Goal: Transaction & Acquisition: Purchase product/service

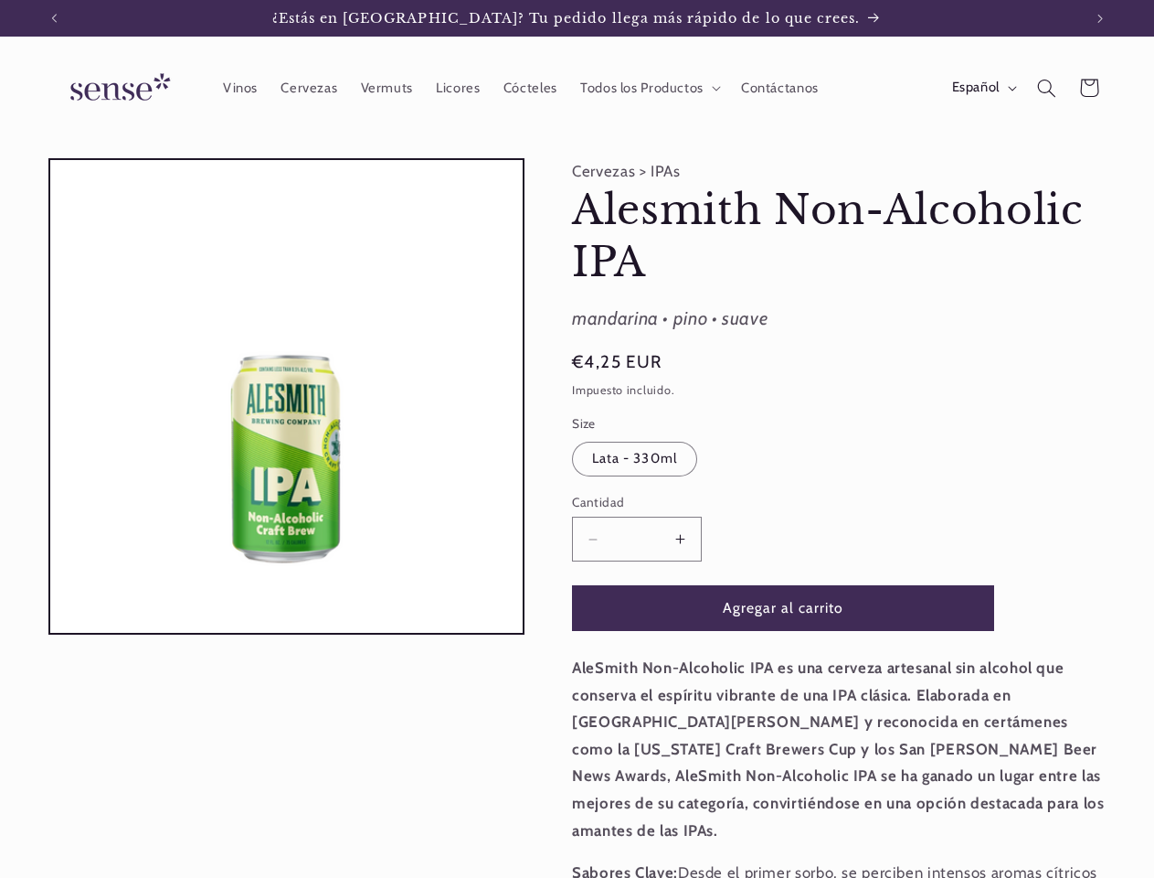
scroll to position [0, 1028]
click at [54, 18] on icon "Anuncio anterior" at bounding box center [53, 18] width 5 height 9
click at [1101, 18] on icon "Anuncio siguiente" at bounding box center [1100, 18] width 5 height 9
click at [647, 88] on span "Todos los Productos" at bounding box center [641, 88] width 123 height 17
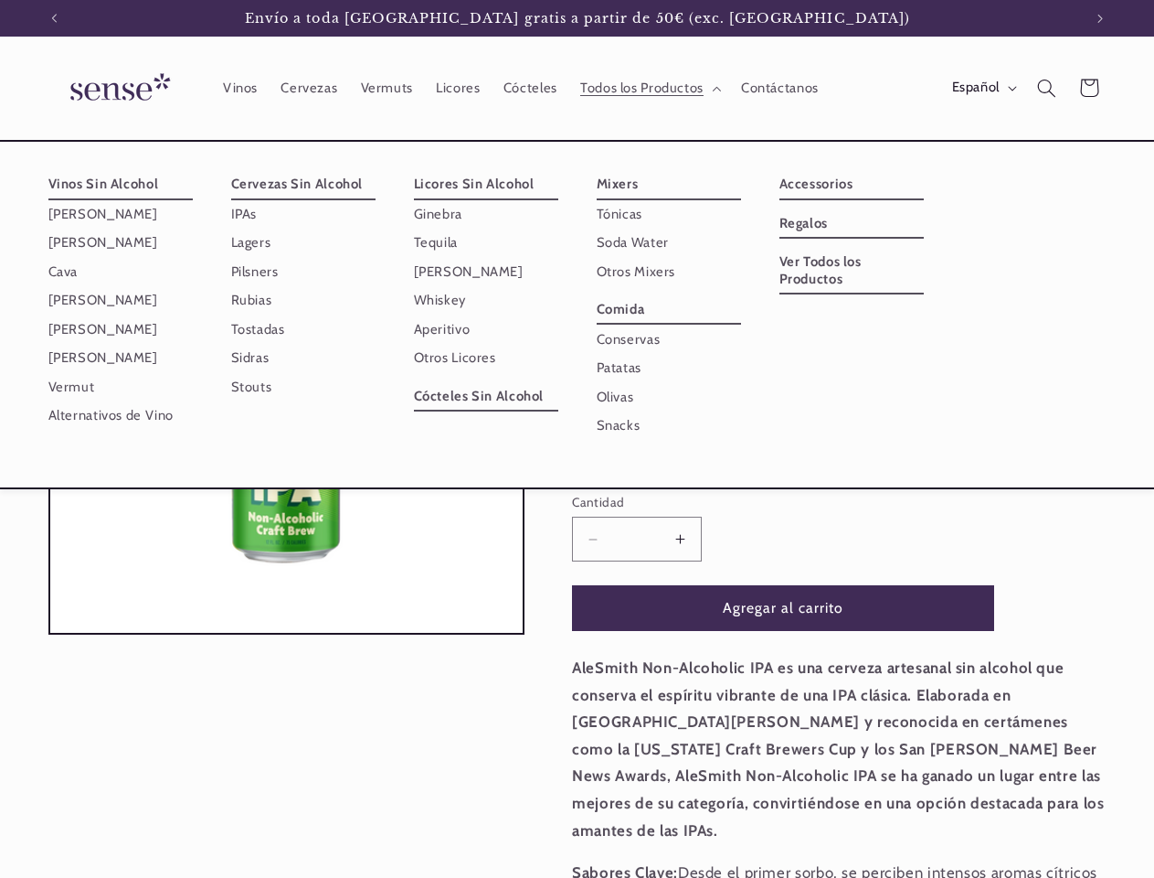
click at [983, 88] on span "Español" at bounding box center [976, 88] width 48 height 20
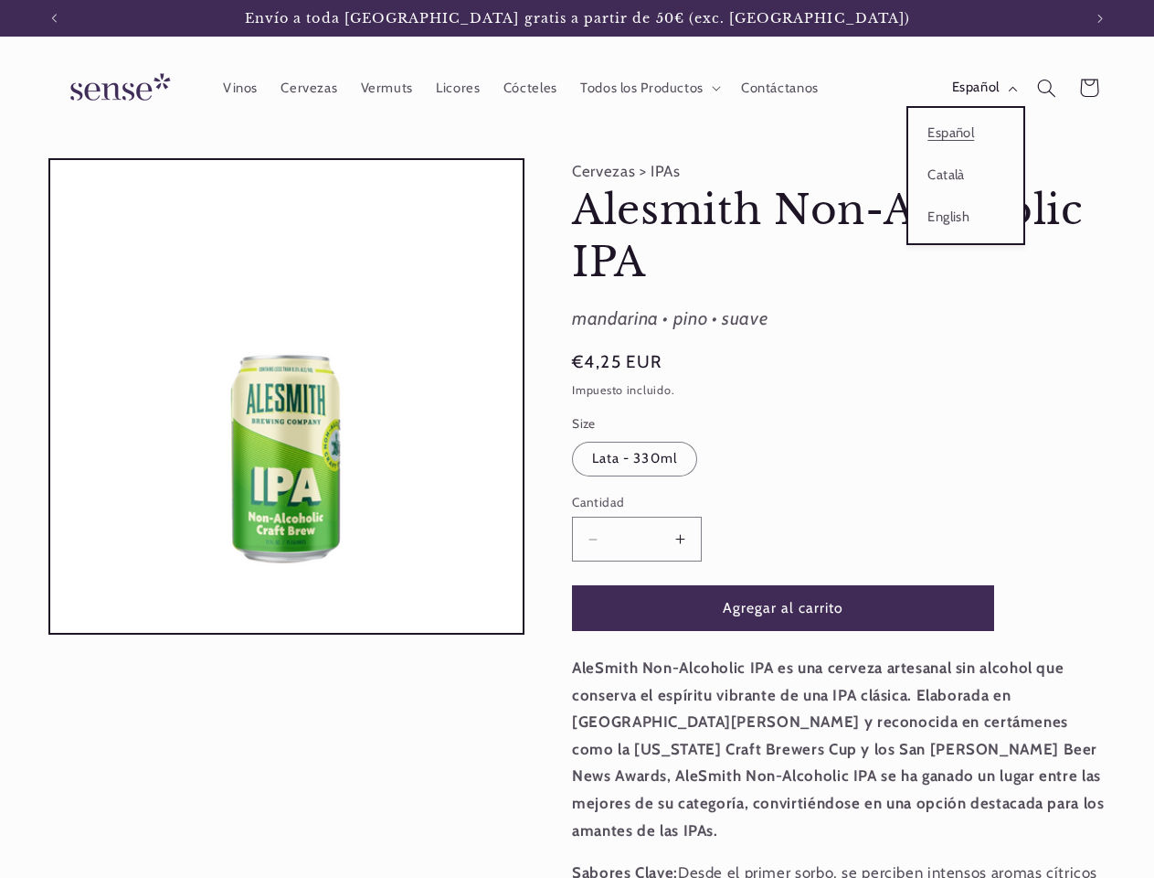
scroll to position [0, 0]
click at [1047, 88] on icon "Búsqueda" at bounding box center [1046, 88] width 19 height 19
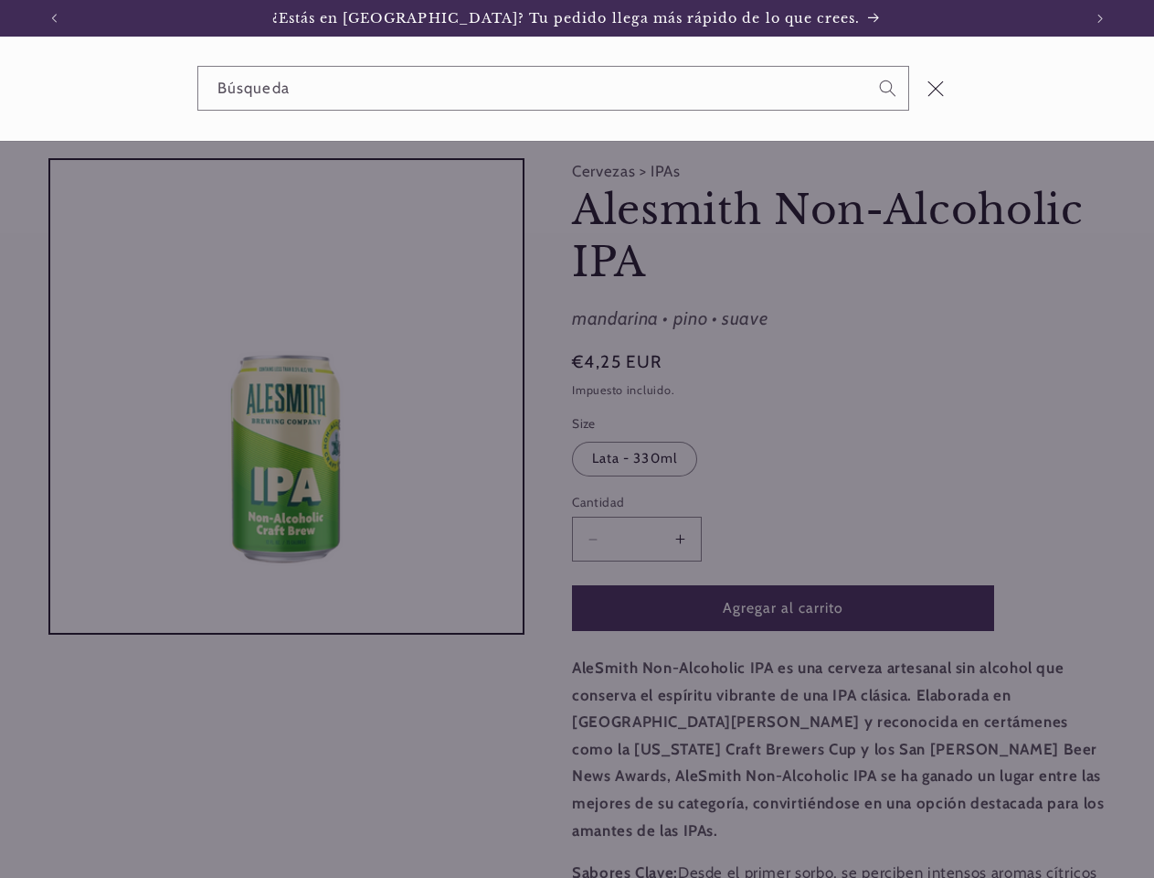
click at [1049, 110] on div "Búsqueda" at bounding box center [577, 89] width 1154 height 104
click at [0, 89] on div "Búsqueda" at bounding box center [0, 89] width 0 height 0
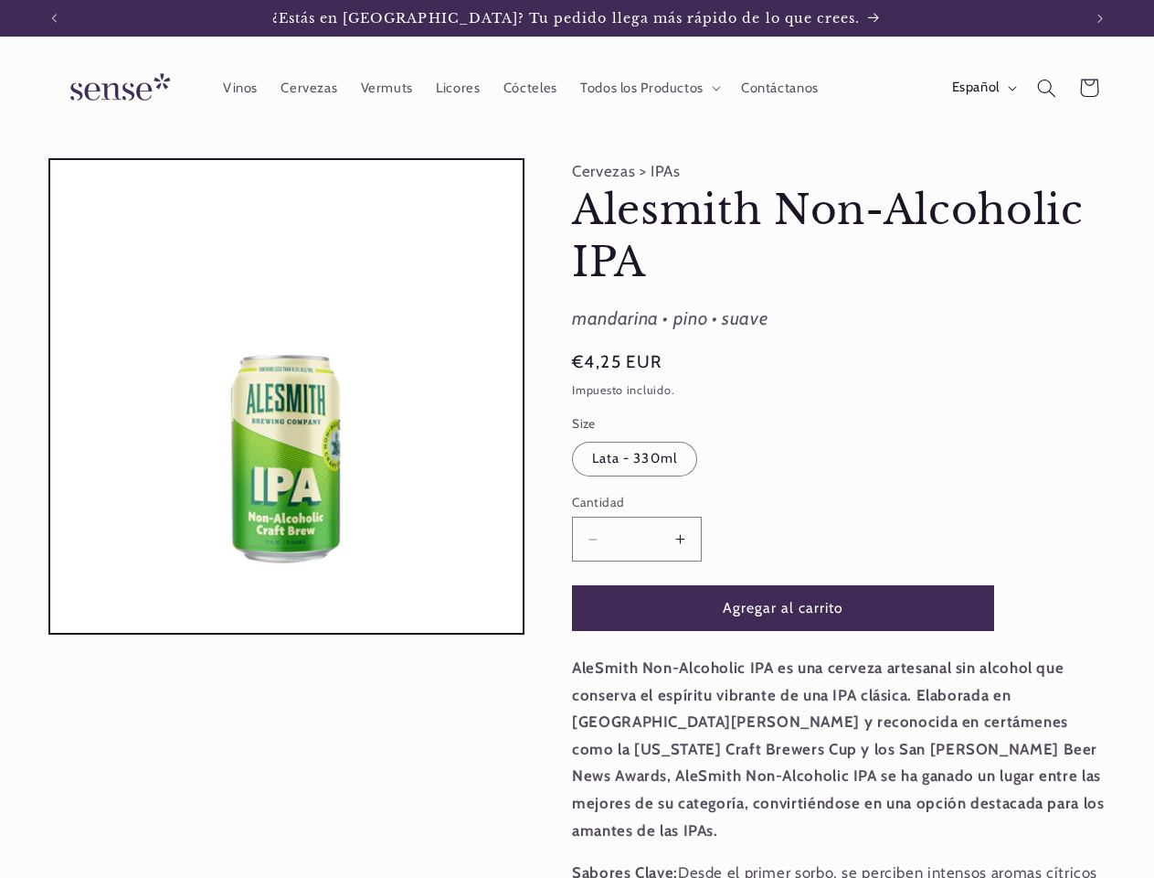
click at [680, 538] on button "Aumentar cantidad para Alesmith Non-Alcoholic IPA" at bounding box center [680, 538] width 41 height 45
type input "*"
click at [783, 607] on button "Agregar al carrito" at bounding box center [783, 607] width 422 height 45
